Goal: Transaction & Acquisition: Subscribe to service/newsletter

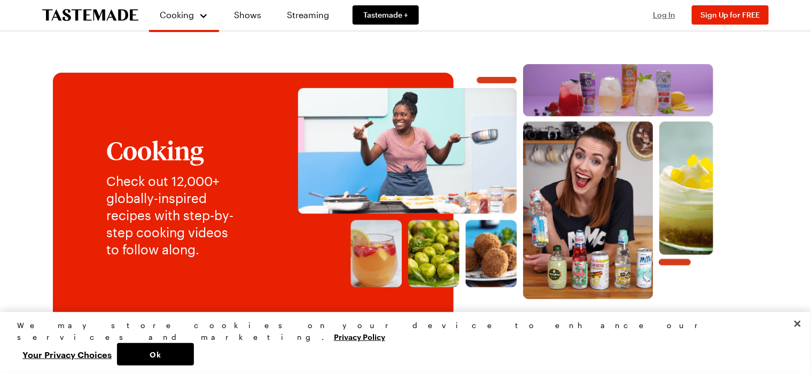
click at [667, 15] on span "Log In" at bounding box center [664, 14] width 22 height 9
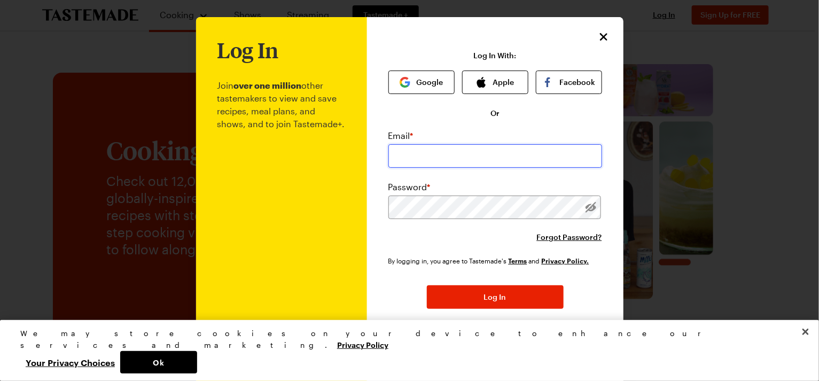
click at [509, 154] on input "email" at bounding box center [495, 156] width 214 height 24
type input "[EMAIL_ADDRESS][DOMAIN_NAME]"
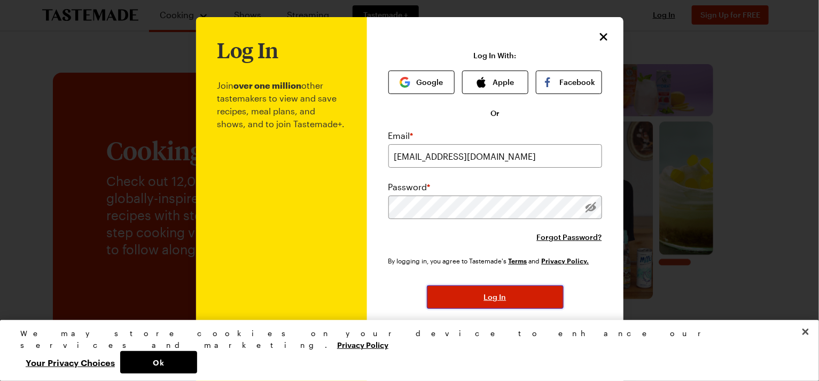
click at [493, 294] on span "Log In" at bounding box center [495, 297] width 22 height 11
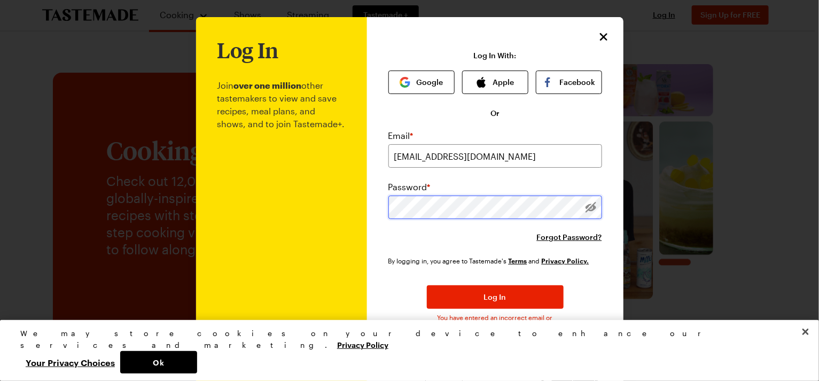
click at [367, 208] on div "Log In Join over one million other tastemakers to view and save recipes, meal p…" at bounding box center [495, 215] width 256 height 396
click at [382, 205] on div "Log In Join over one million other tastemakers to view and save recipes, meal p…" at bounding box center [495, 215] width 256 height 396
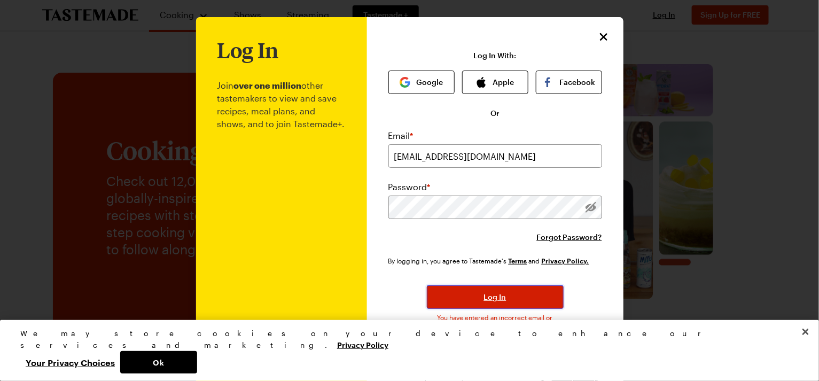
click at [484, 297] on span "Log In" at bounding box center [495, 297] width 22 height 11
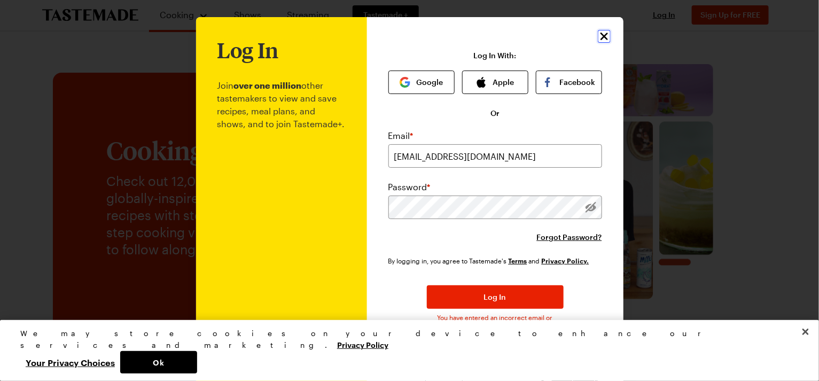
click at [598, 33] on icon "Close" at bounding box center [604, 36] width 13 height 13
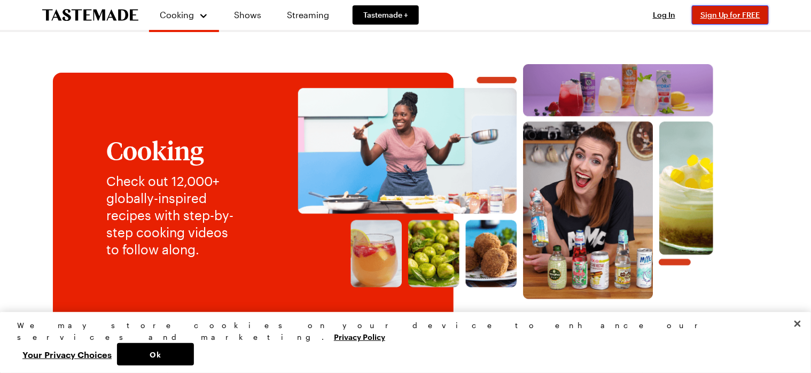
click at [728, 13] on span "Sign Up for FREE" at bounding box center [730, 14] width 60 height 9
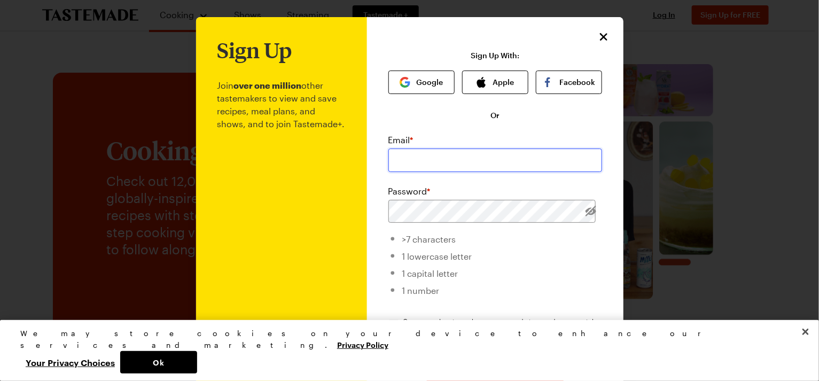
click at [402, 160] on input "email" at bounding box center [495, 161] width 214 height 24
type input "[EMAIL_ADDRESS][DOMAIN_NAME]"
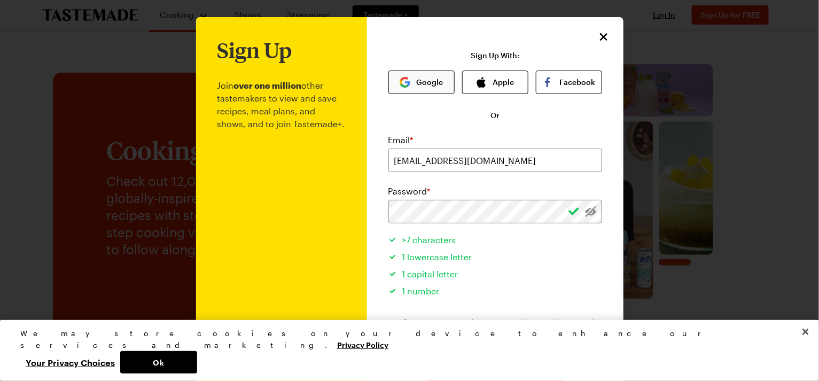
click at [419, 82] on button "Google" at bounding box center [421, 83] width 66 height 24
click at [425, 81] on button "Google" at bounding box center [421, 83] width 66 height 24
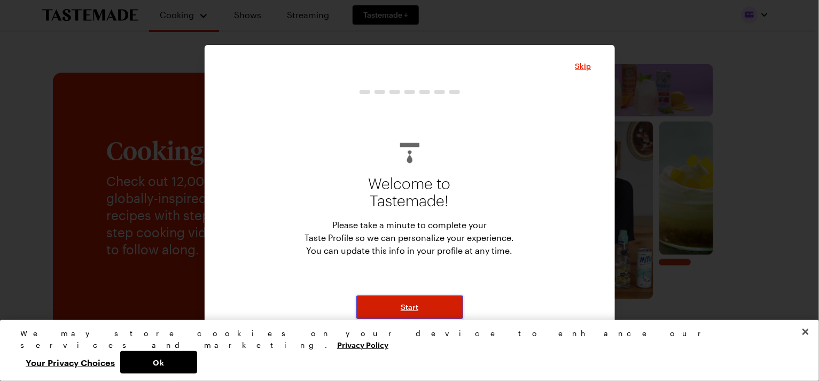
click at [424, 307] on button "Start" at bounding box center [409, 307] width 107 height 24
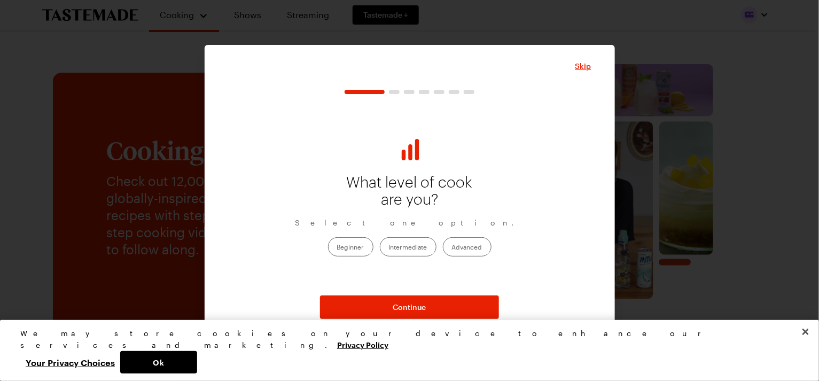
click at [411, 248] on label "Intermediate" at bounding box center [408, 246] width 57 height 19
click at [389, 247] on input "Intermediate" at bounding box center [389, 247] width 0 height 0
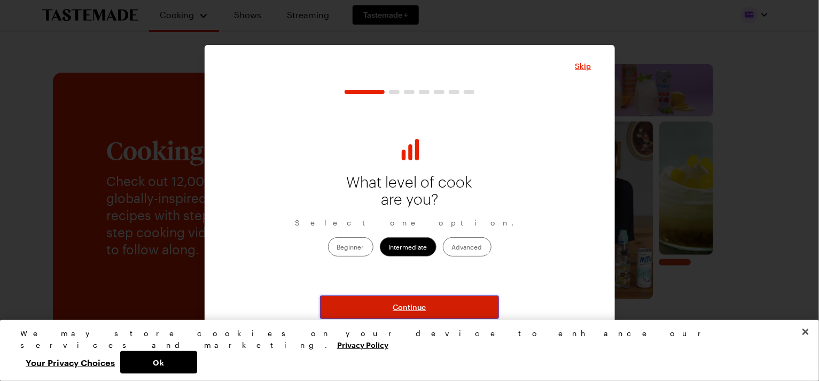
click at [433, 301] on button "Continue" at bounding box center [409, 307] width 179 height 24
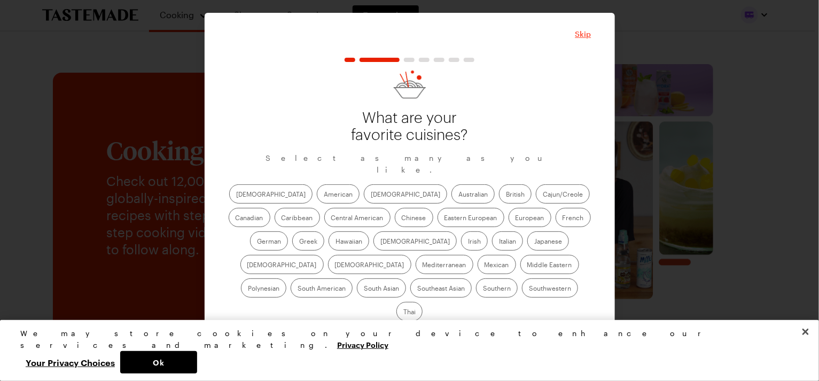
click at [581, 40] on span "Skip" at bounding box center [583, 34] width 16 height 11
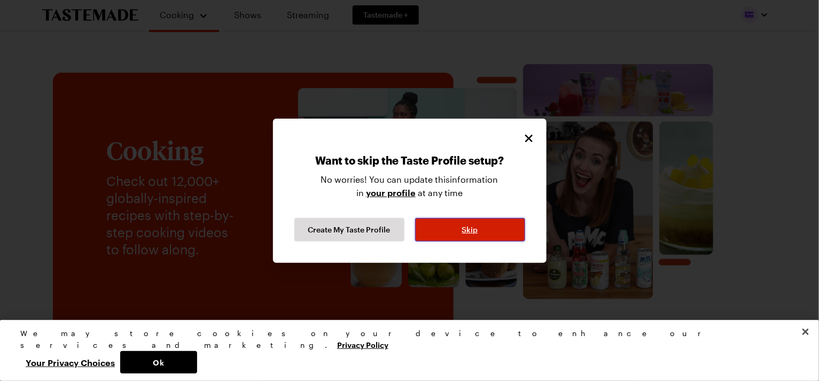
click at [465, 224] on span "Skip" at bounding box center [470, 229] width 16 height 11
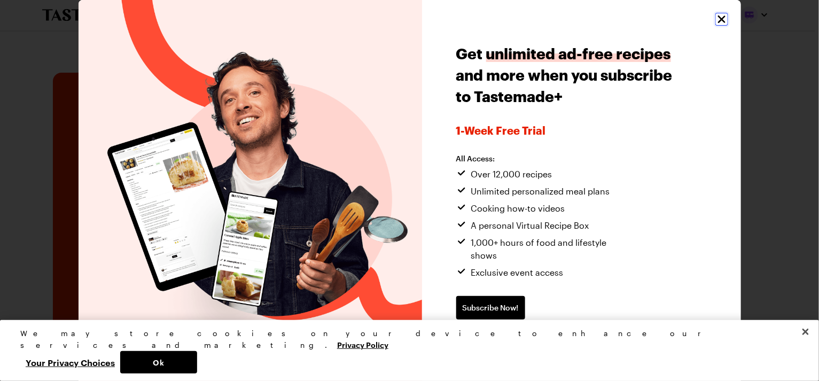
click at [721, 19] on icon "Close" at bounding box center [721, 19] width 13 height 13
